Goal: Browse casually

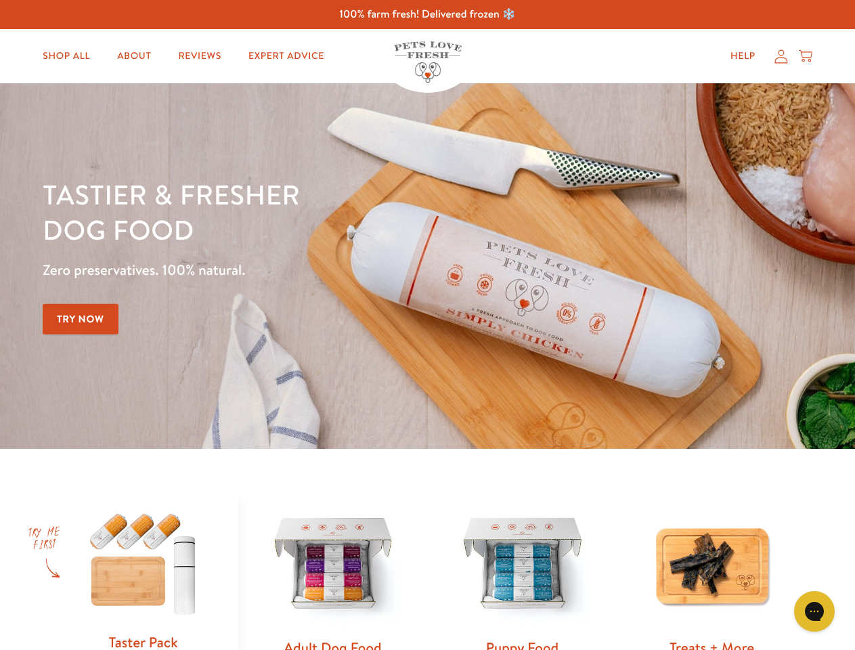
click at [427, 325] on div "Tastier & fresher dog food Zero preservatives. 100% natural. Try Now" at bounding box center [299, 266] width 513 height 179
click at [815, 611] on icon "Gorgias live chat" at bounding box center [814, 611] width 13 height 13
